Goal: Task Accomplishment & Management: Manage account settings

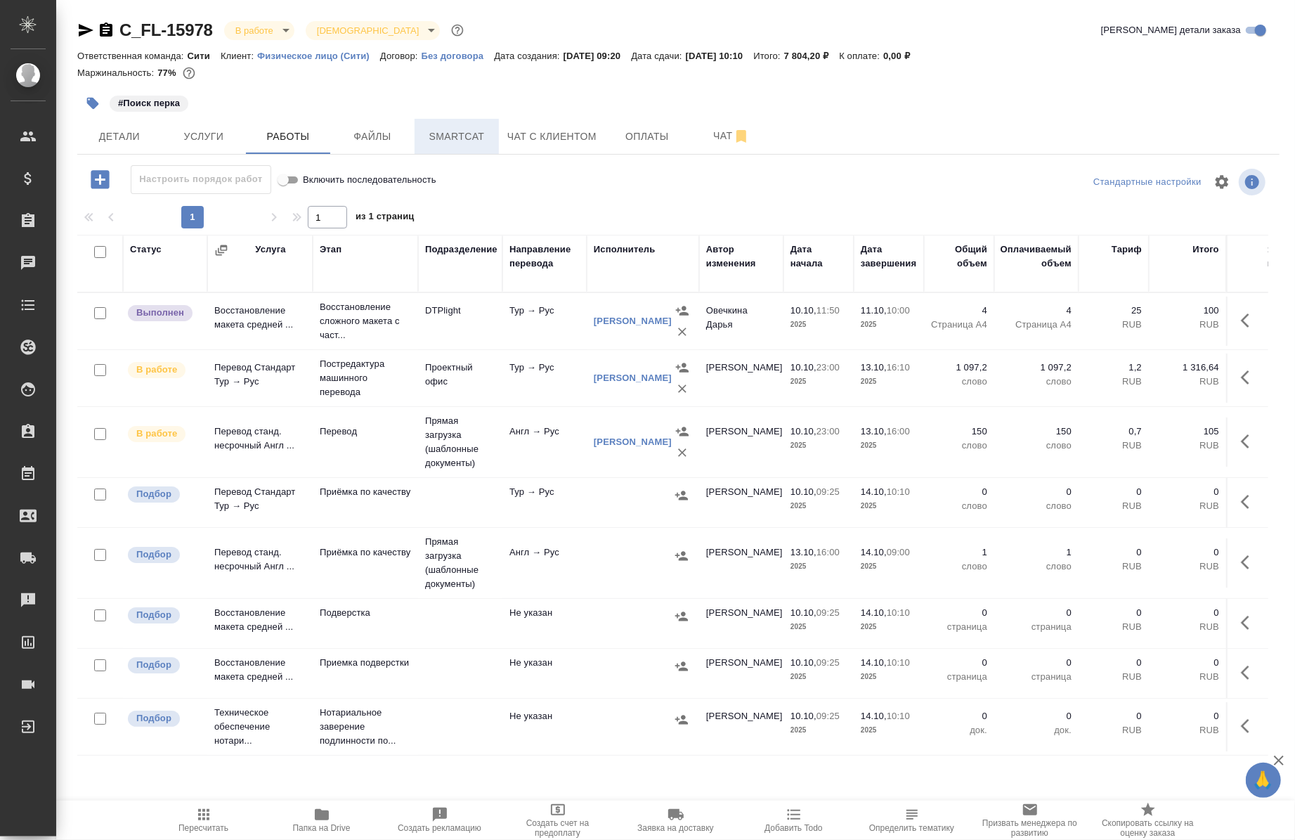
click at [461, 128] on span "Smartcat" at bounding box center [456, 137] width 67 height 18
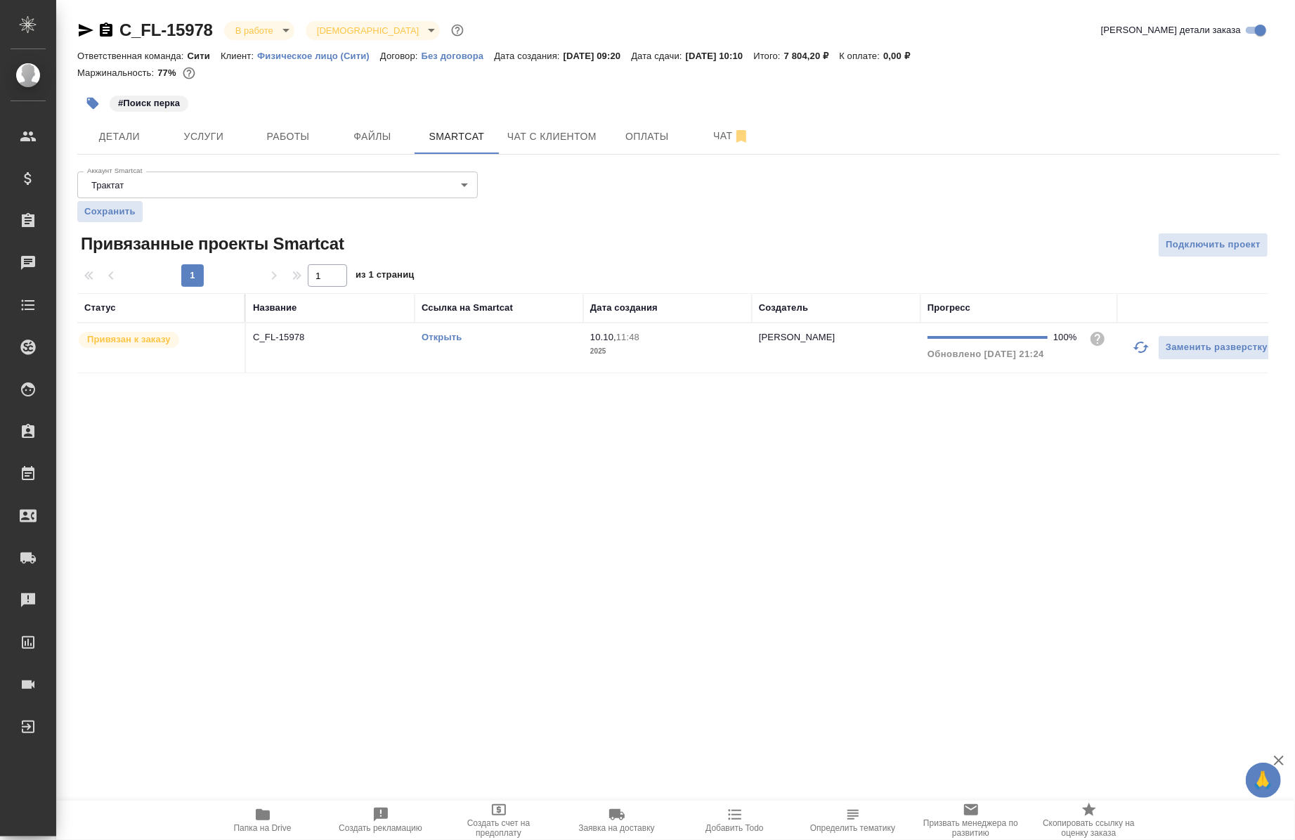
click at [447, 328] on td "Открыть" at bounding box center [499, 347] width 169 height 49
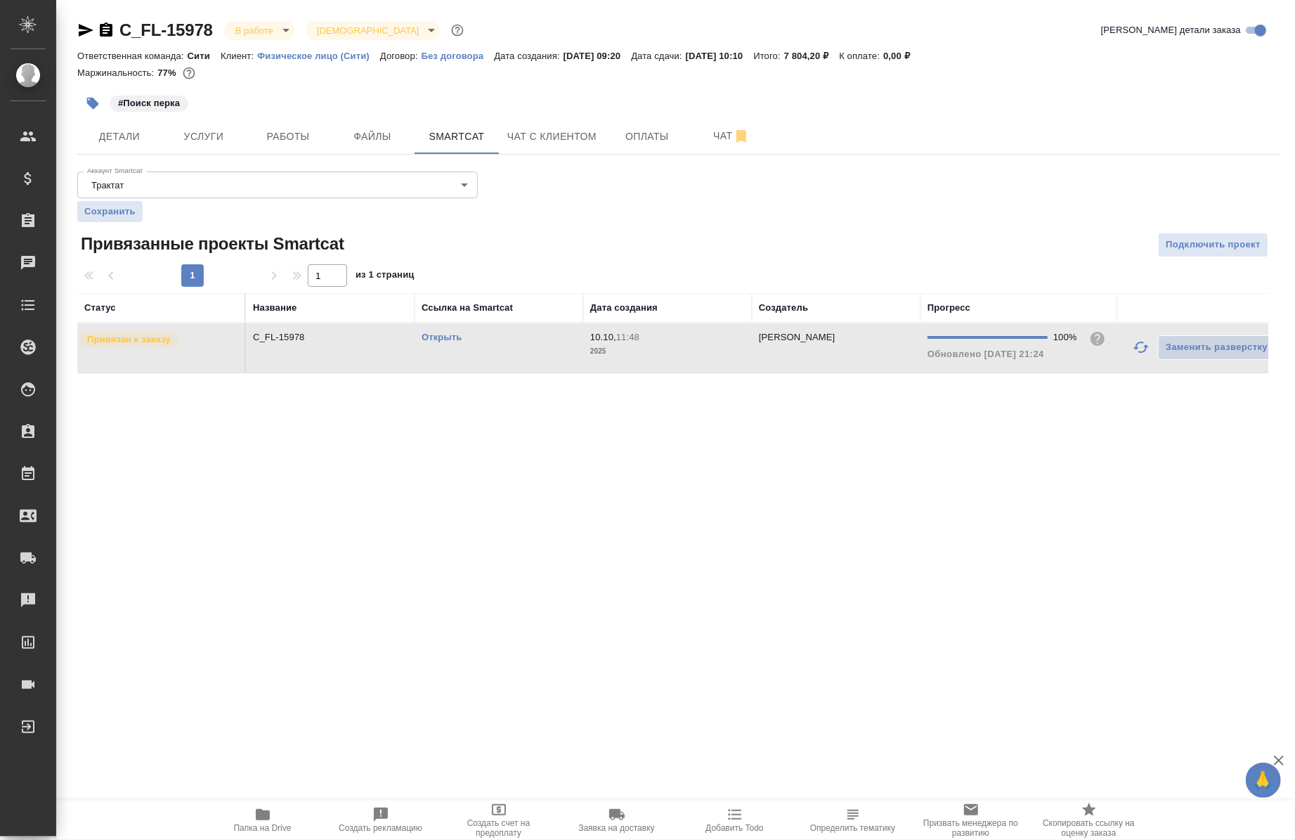
click at [447, 328] on td "Открыть" at bounding box center [499, 347] width 169 height 49
click at [263, 825] on span "Папка на Drive" at bounding box center [263, 828] width 58 height 10
click at [302, 129] on span "Работы" at bounding box center [287, 137] width 67 height 18
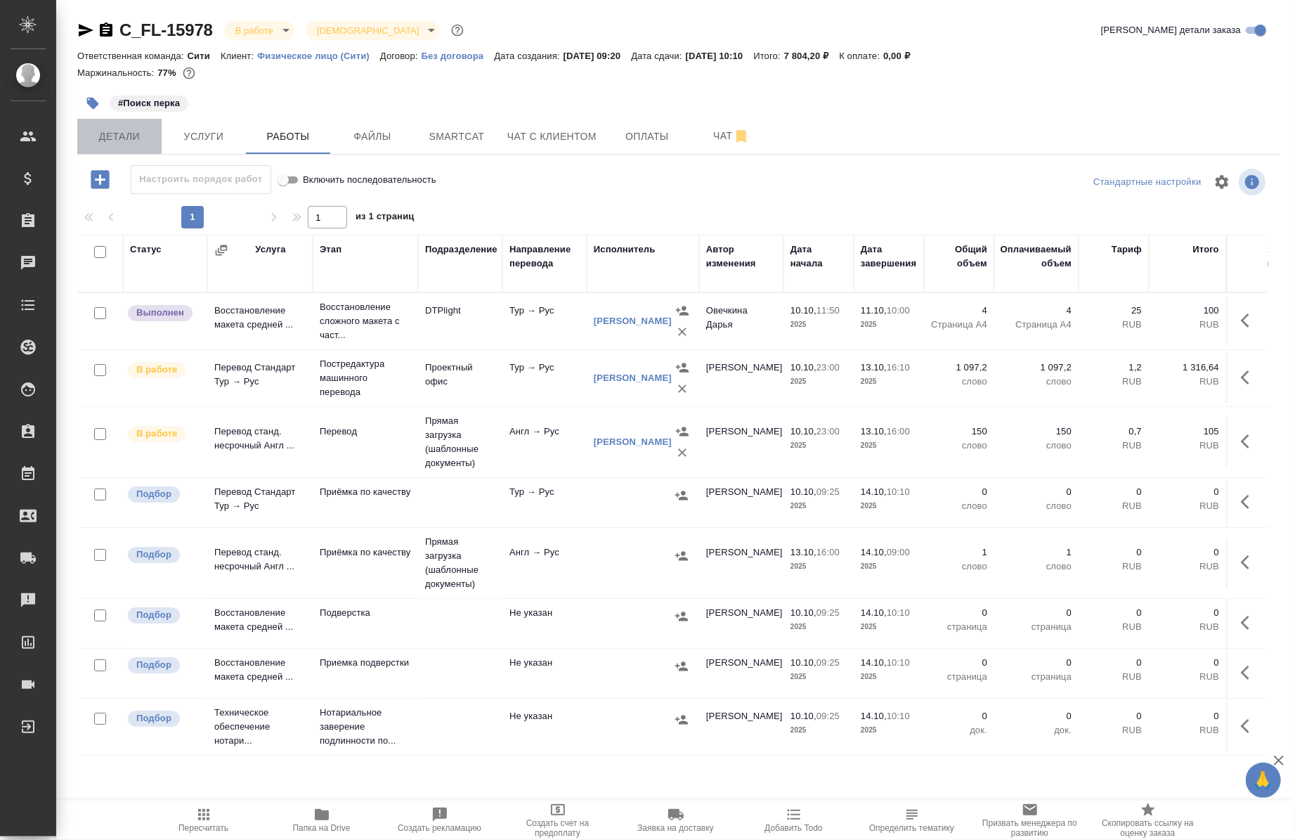
click at [134, 126] on button "Детали" at bounding box center [119, 136] width 84 height 35
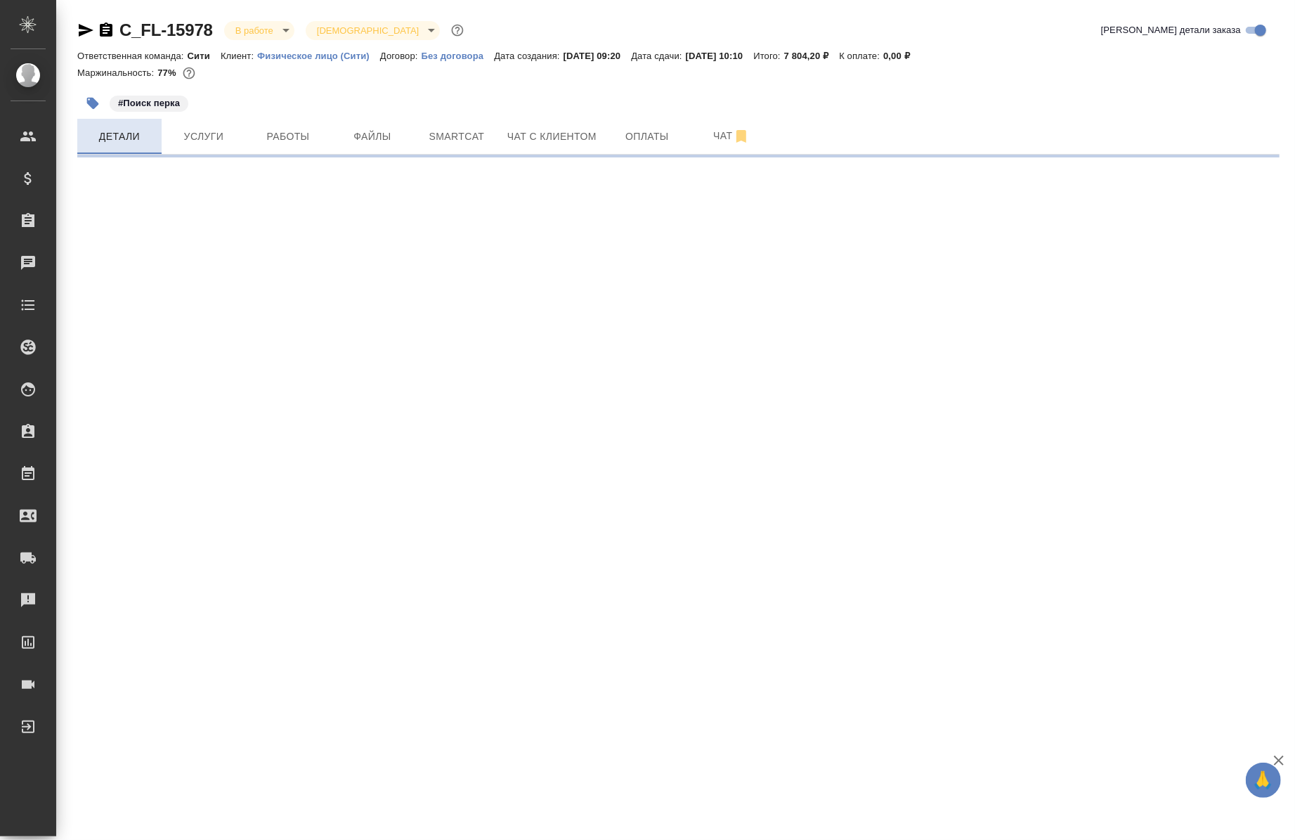
select select "RU"
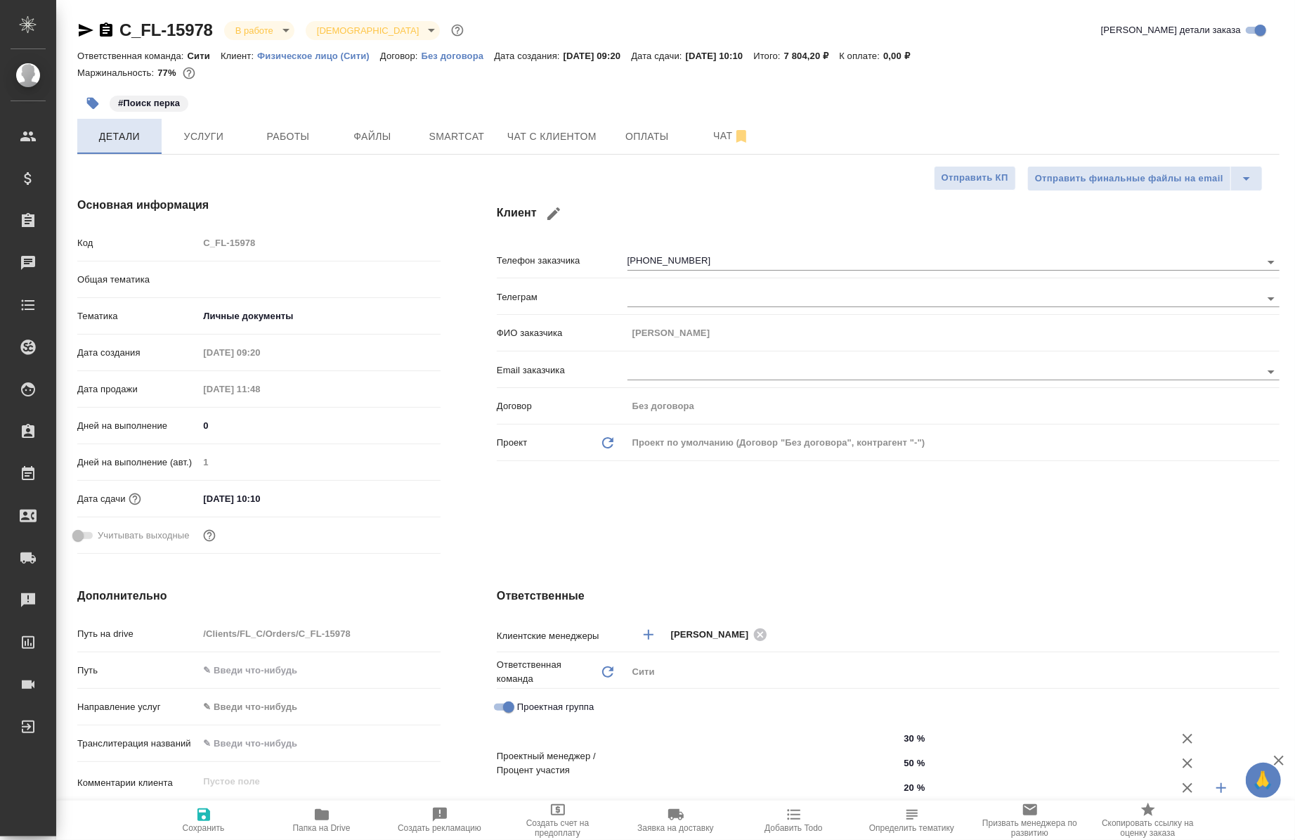
type textarea "x"
type input "Газизов Ринат"
type input "[PERSON_NAME]"
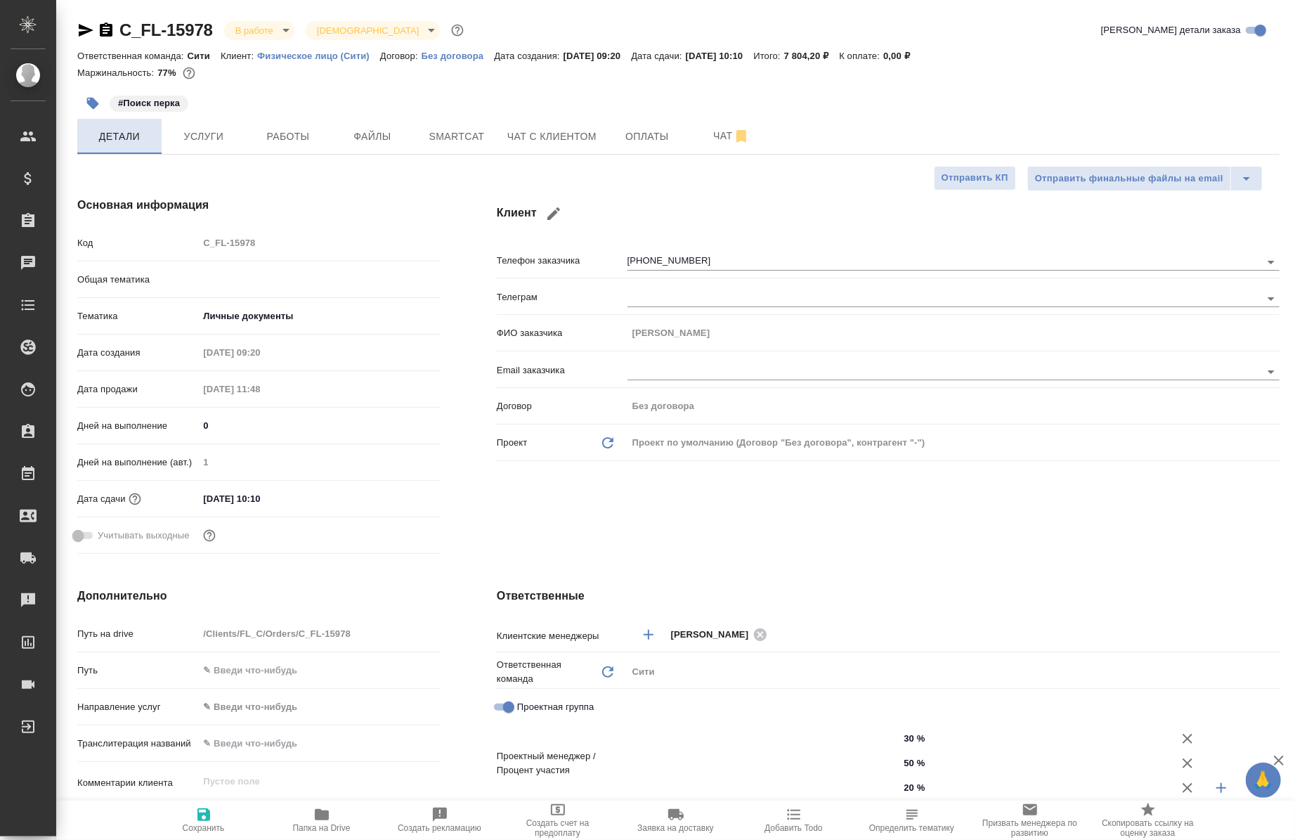
type input "[PERSON_NAME]"
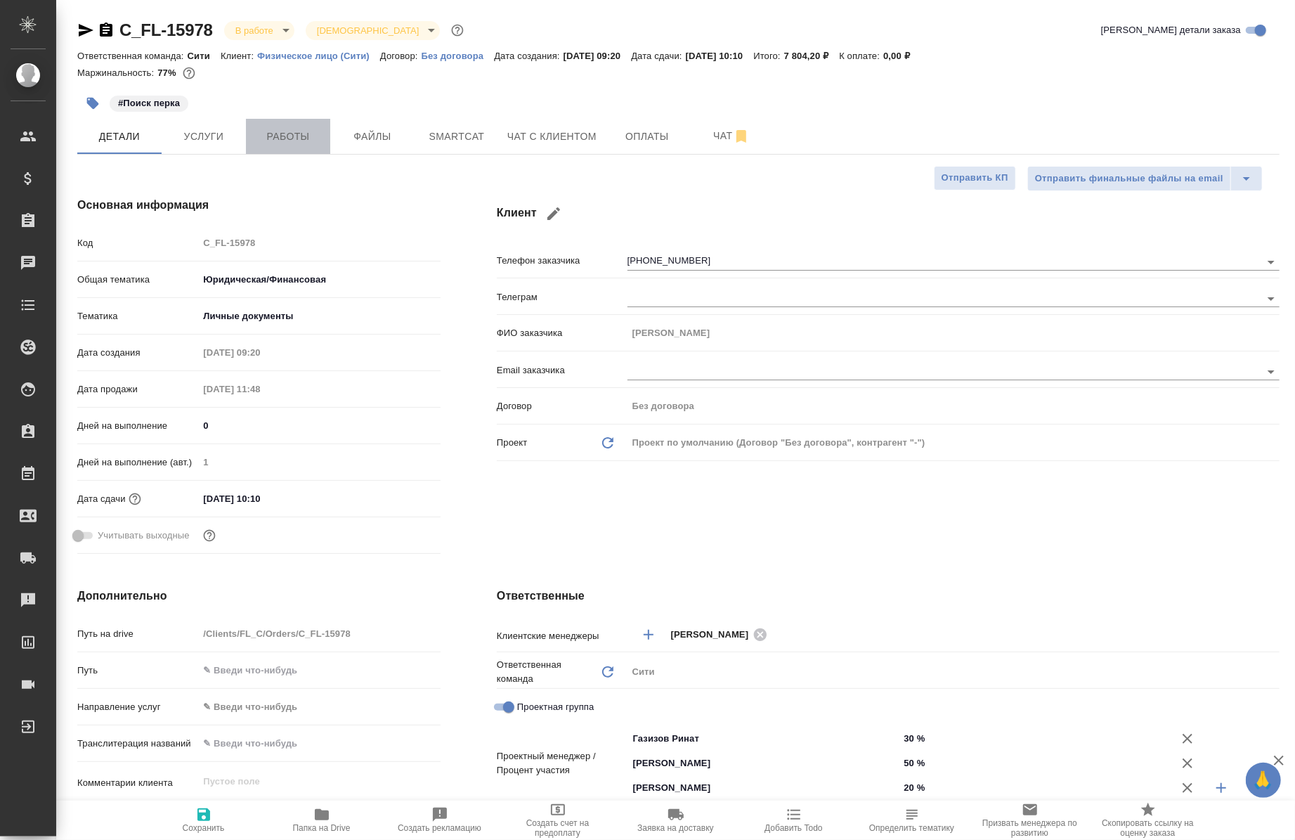
click at [286, 136] on span "Работы" at bounding box center [287, 137] width 67 height 18
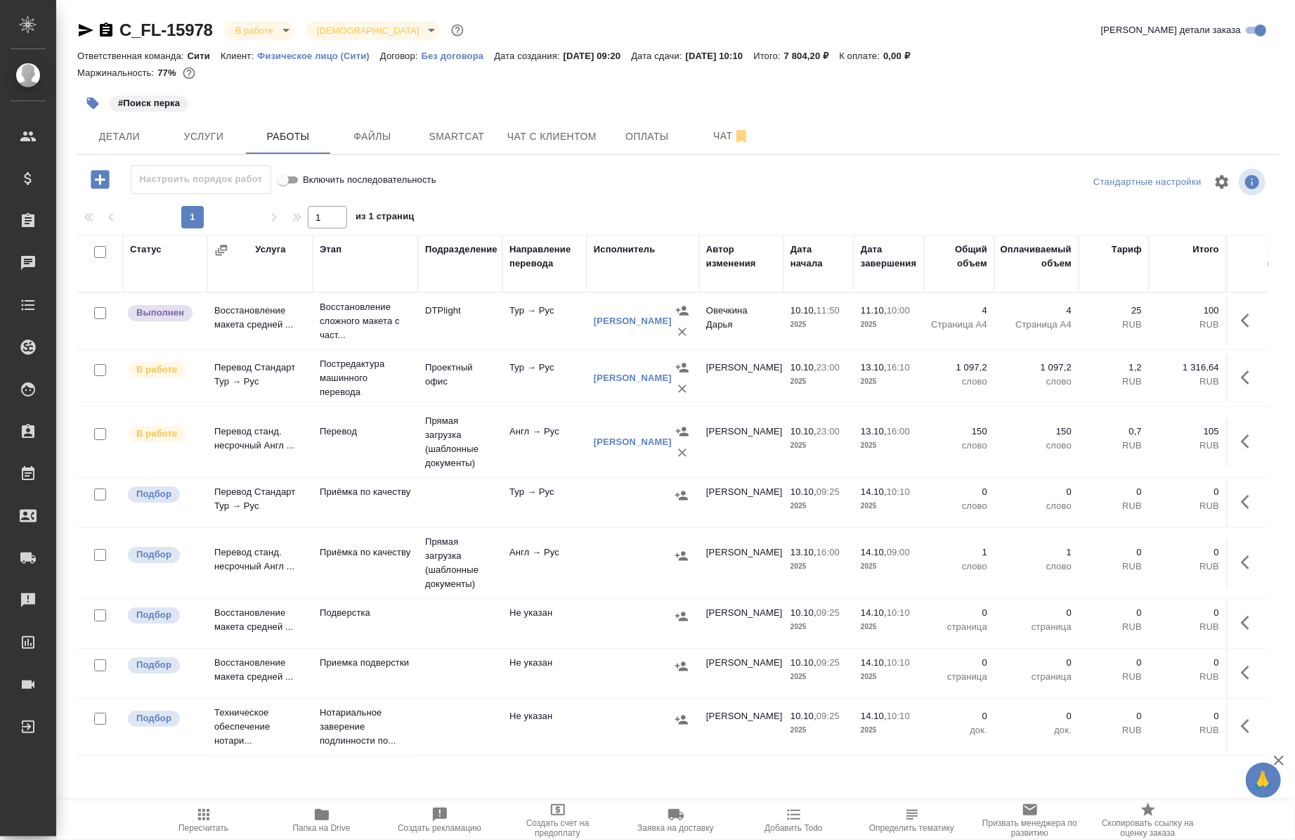
click at [86, 36] on icon "button" at bounding box center [85, 30] width 17 height 17
click at [738, 136] on icon "button" at bounding box center [741, 136] width 10 height 13
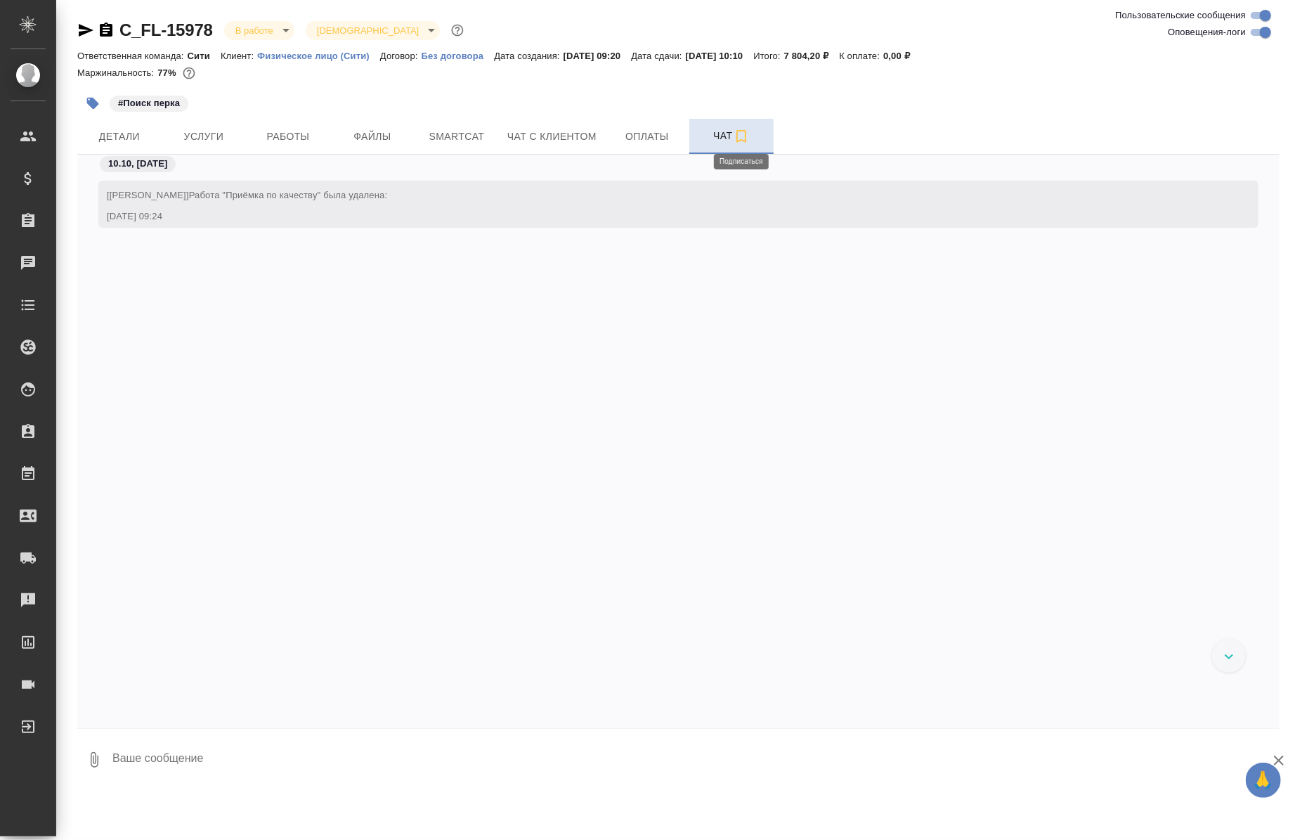
scroll to position [4706, 0]
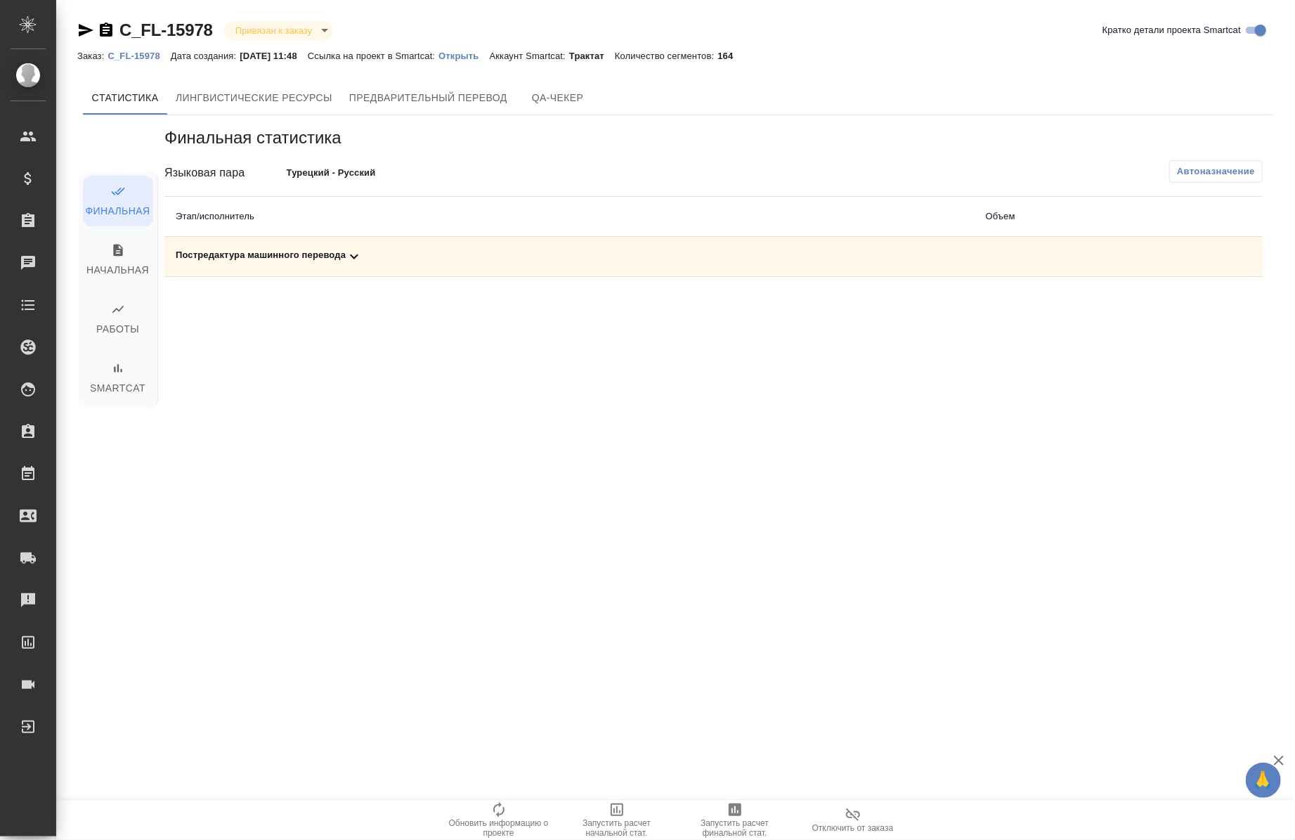
click at [473, 60] on link "Открыть" at bounding box center [463, 55] width 51 height 12
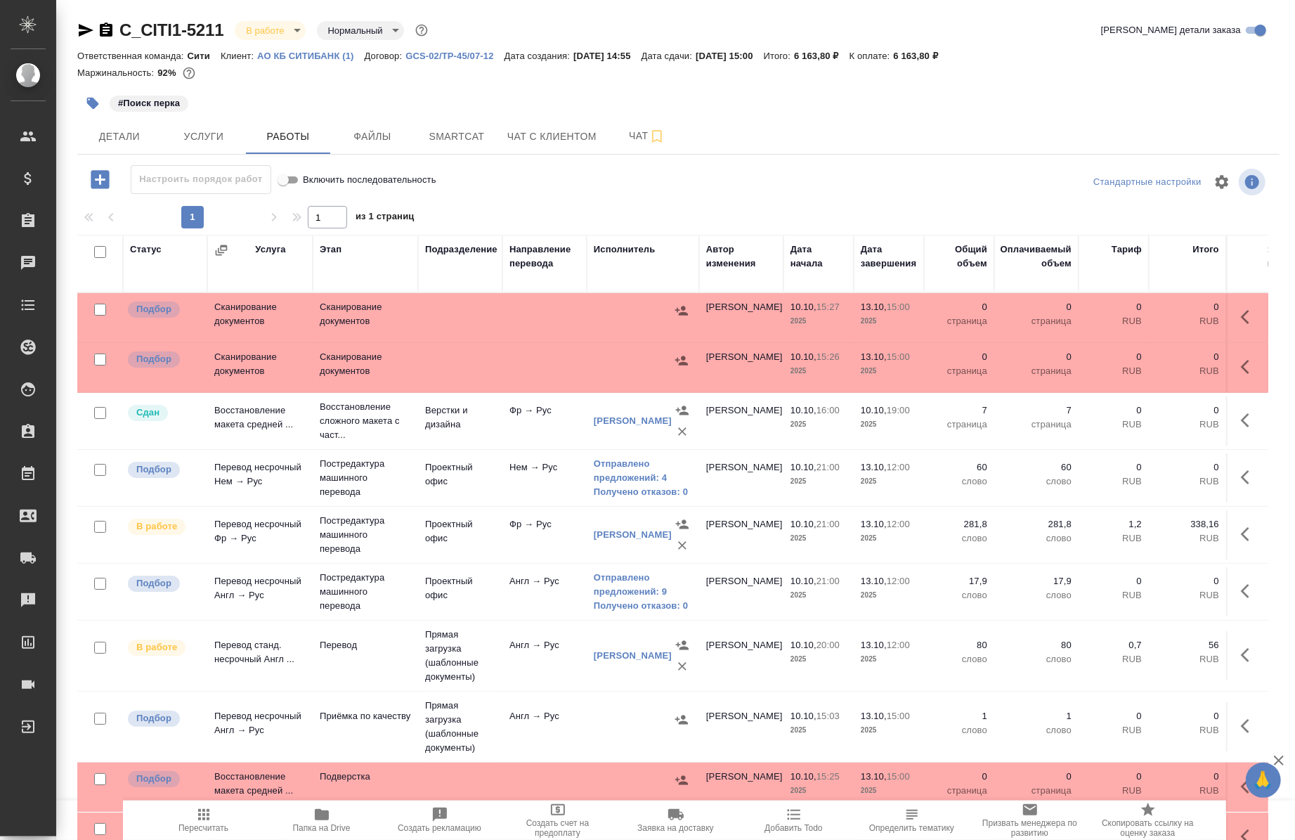
click at [89, 28] on icon "button" at bounding box center [85, 30] width 17 height 17
